Goal: Find specific page/section: Find specific page/section

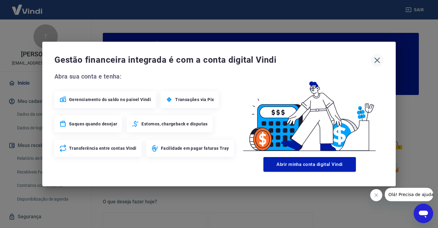
click at [379, 59] on icon "button" at bounding box center [377, 60] width 6 height 6
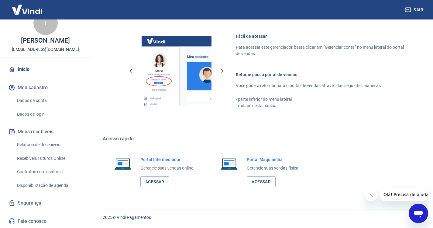
scroll to position [20, 0]
click at [42, 143] on link "Relatório de Recebíveis" at bounding box center [49, 144] width 69 height 12
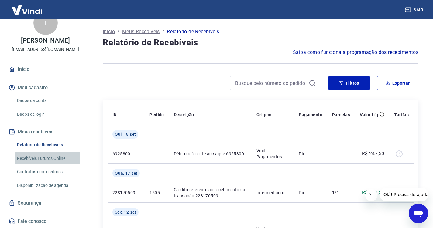
click at [46, 157] on link "Recebíveis Futuros Online" at bounding box center [49, 158] width 69 height 12
